Goal: Task Accomplishment & Management: Manage account settings

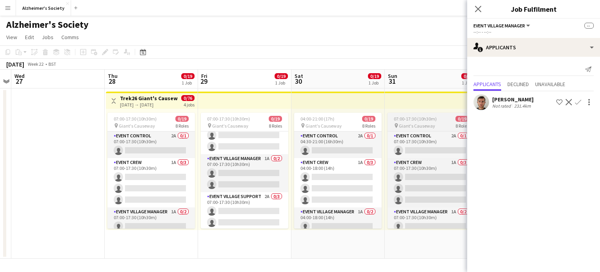
scroll to position [53, 0]
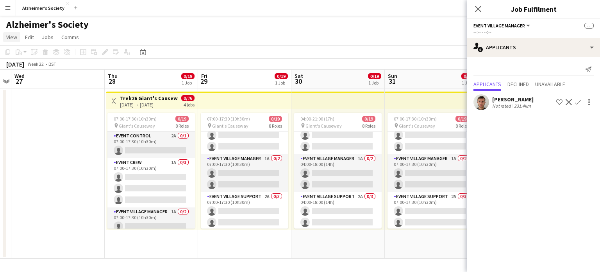
click at [13, 37] on span "View" at bounding box center [11, 37] width 11 height 7
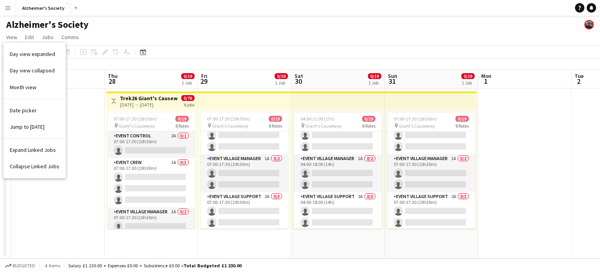
click at [7, 5] on app-icon "Menu" at bounding box center [8, 8] width 6 height 6
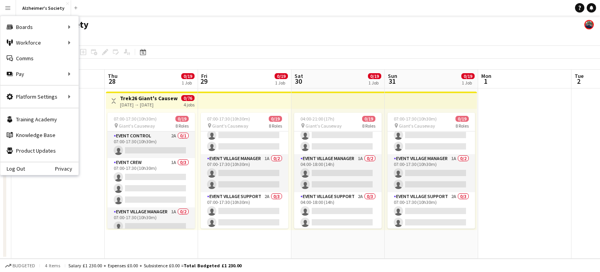
click at [6, 6] on app-icon "Menu" at bounding box center [8, 8] width 6 height 6
click at [149, 29] on div "Alzheimer's Society" at bounding box center [300, 23] width 600 height 15
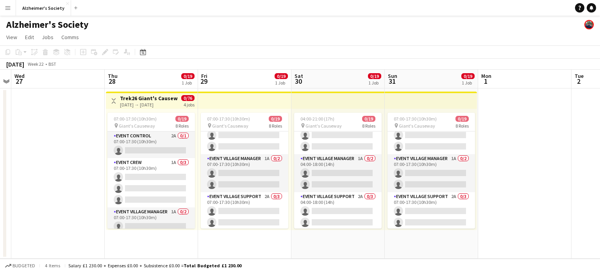
click at [44, 26] on h1 "Alzheimer's Society" at bounding box center [47, 25] width 82 height 12
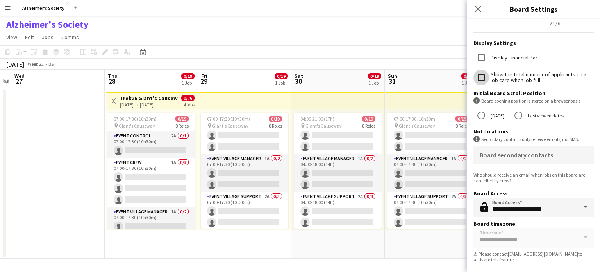
scroll to position [0, 0]
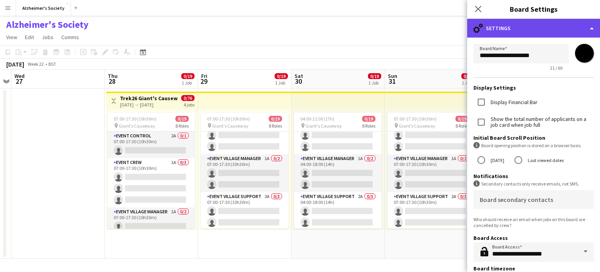
click at [530, 27] on div "cog-double-3 Settings" at bounding box center [533, 28] width 133 height 19
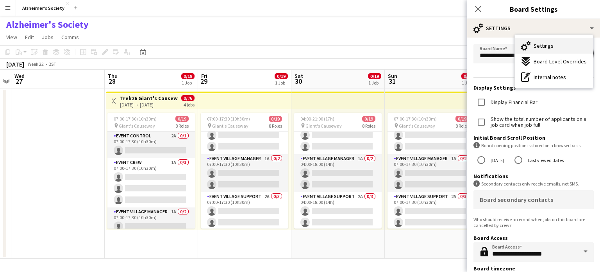
click at [543, 46] on span "Settings" at bounding box center [544, 45] width 20 height 7
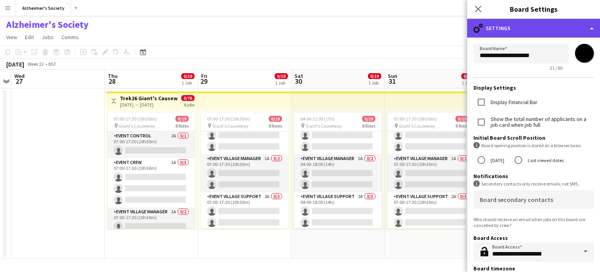
click at [586, 26] on div "cog-double-3 Settings" at bounding box center [533, 28] width 133 height 19
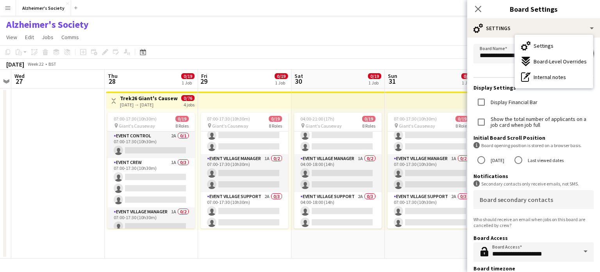
click at [422, 12] on app-navbar "Menu Boards Boards Boards All jobs Status Workforce Workforce My Workforce Recr…" at bounding box center [300, 8] width 600 height 16
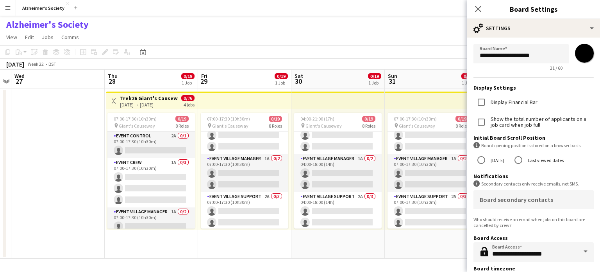
click at [472, 11] on div "Close pop-in" at bounding box center [478, 9] width 22 height 18
click at [480, 7] on icon at bounding box center [478, 8] width 7 height 7
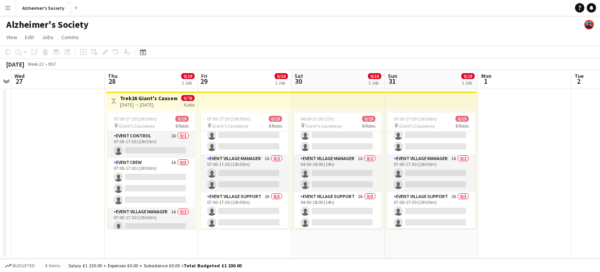
click at [5, 5] on app-icon "Menu" at bounding box center [8, 8] width 6 height 6
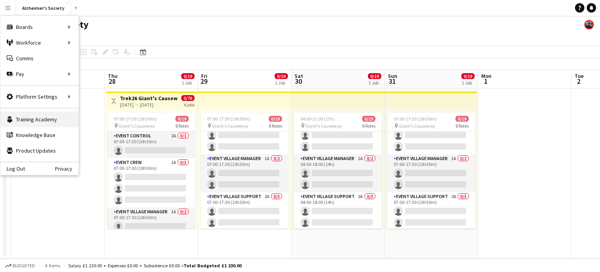
click at [47, 121] on link "Training Academy Training Academy" at bounding box center [39, 119] width 78 height 16
click at [93, 117] on app-date-cell at bounding box center [57, 173] width 93 height 170
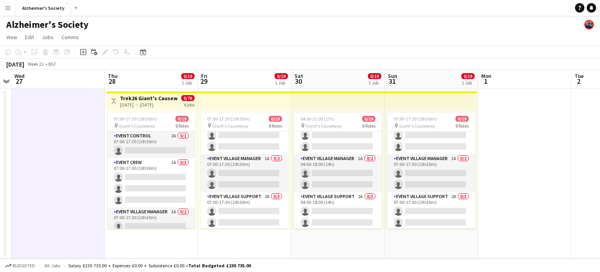
click at [8, 7] on app-icon "Menu" at bounding box center [8, 8] width 6 height 6
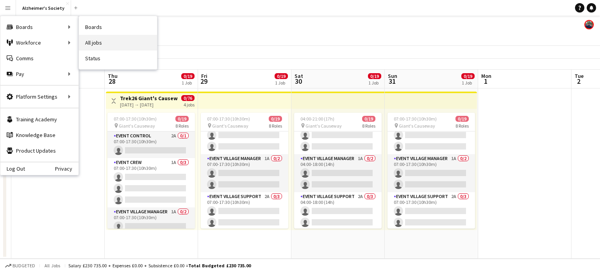
click at [108, 40] on link "All jobs" at bounding box center [118, 43] width 78 height 16
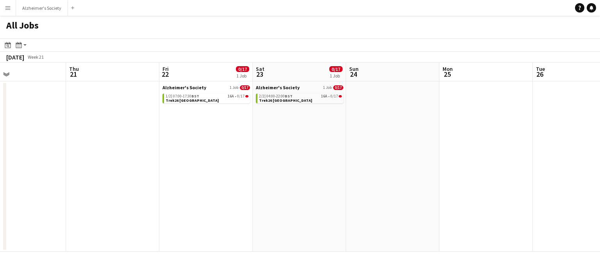
scroll to position [0, 214]
click at [9, 7] on app-icon "Menu" at bounding box center [8, 8] width 6 height 6
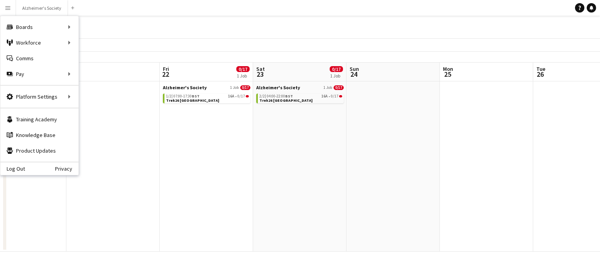
click at [178, 29] on div "All Jobs" at bounding box center [300, 27] width 600 height 23
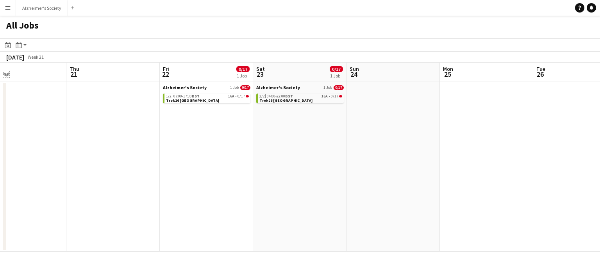
click at [5, 73] on app-icon "Expand/collapse" at bounding box center [6, 73] width 6 height 7
click at [5, 73] on app-icon "Expand/collapse" at bounding box center [5, 74] width 7 height 6
click at [5, 5] on app-icon "Menu" at bounding box center [8, 8] width 6 height 6
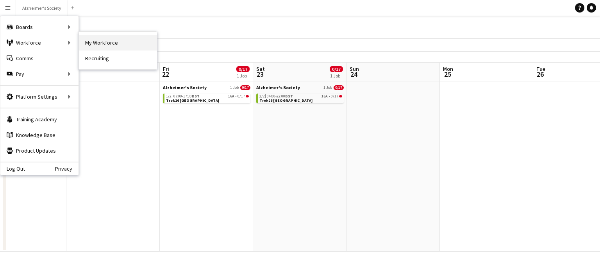
click at [100, 41] on link "My Workforce" at bounding box center [118, 43] width 78 height 16
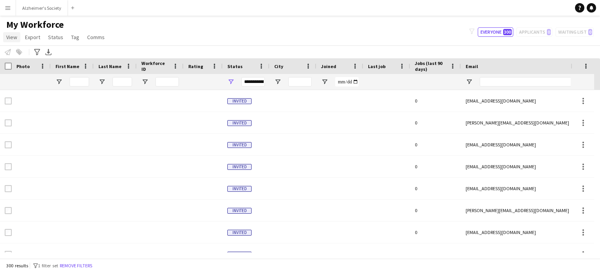
click at [11, 38] on span "View" at bounding box center [11, 37] width 11 height 7
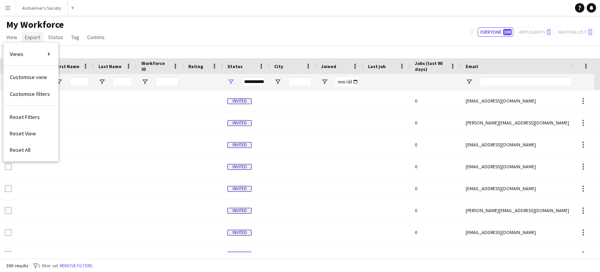
click at [32, 36] on span "Export" at bounding box center [32, 37] width 15 height 7
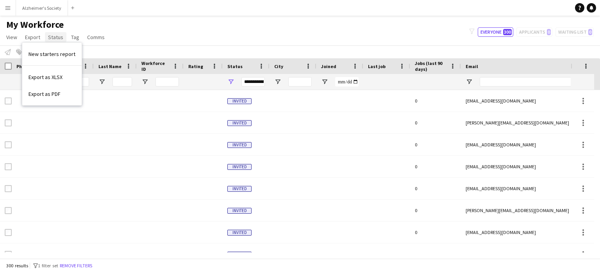
click at [62, 36] on span "Status" at bounding box center [55, 37] width 15 height 7
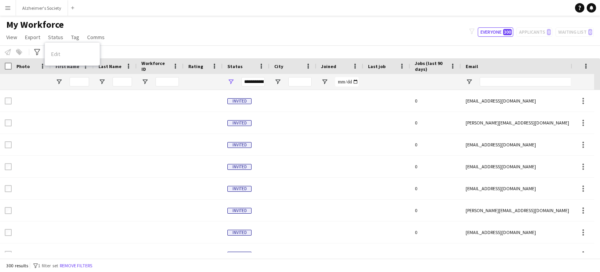
click at [339, 47] on div "Notify workforce Add to tag Select at least one crew to tag him or her. Advance…" at bounding box center [300, 51] width 600 height 13
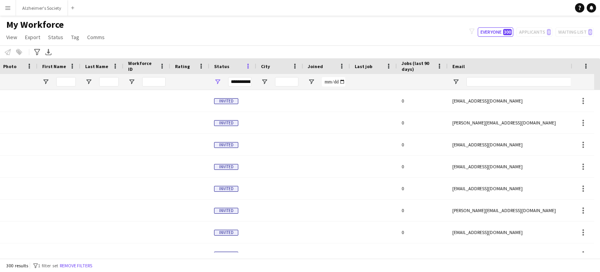
click at [249, 66] on span at bounding box center [248, 66] width 7 height 7
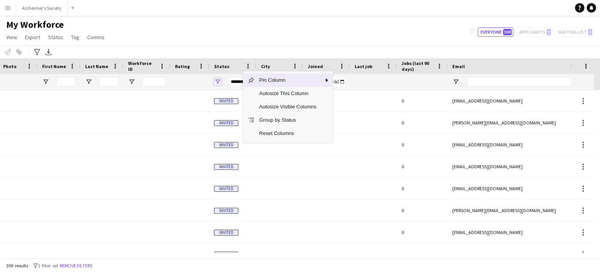
click at [220, 79] on span "Open Filter Menu" at bounding box center [217, 81] width 7 height 7
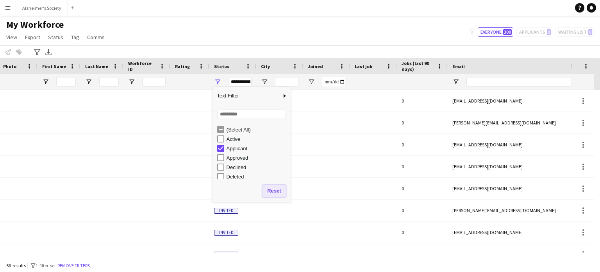
click at [275, 190] on button "Reset" at bounding box center [274, 190] width 23 height 13
click at [236, 129] on div "(Select All)" at bounding box center [258, 130] width 62 height 6
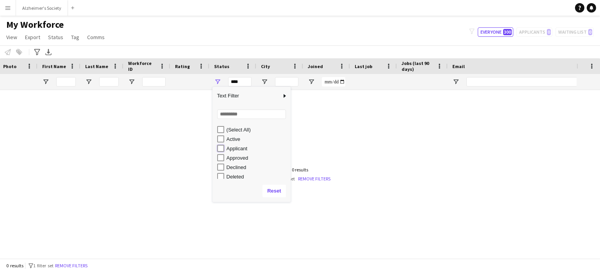
type input "**********"
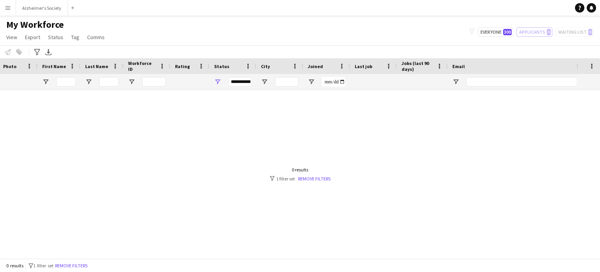
click at [316, 127] on div at bounding box center [288, 171] width 577 height 162
